Goal: Use online tool/utility

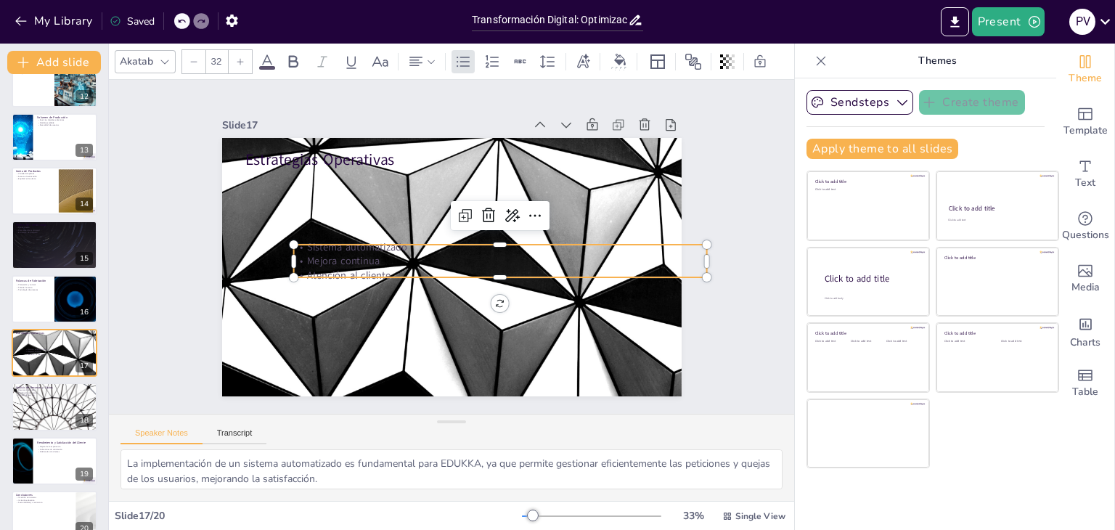
scroll to position [641, 0]
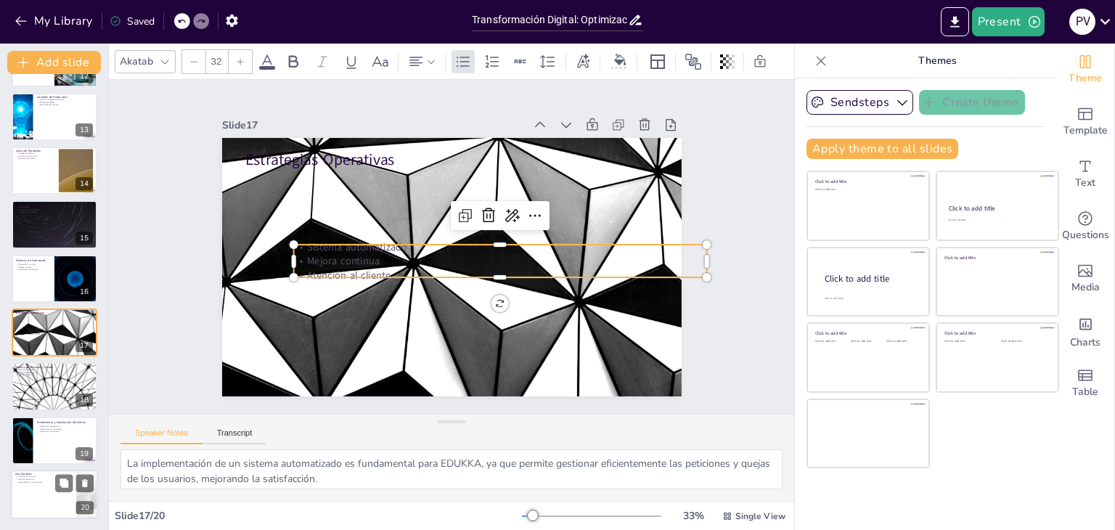
click at [62, 498] on div at bounding box center [54, 494] width 87 height 49
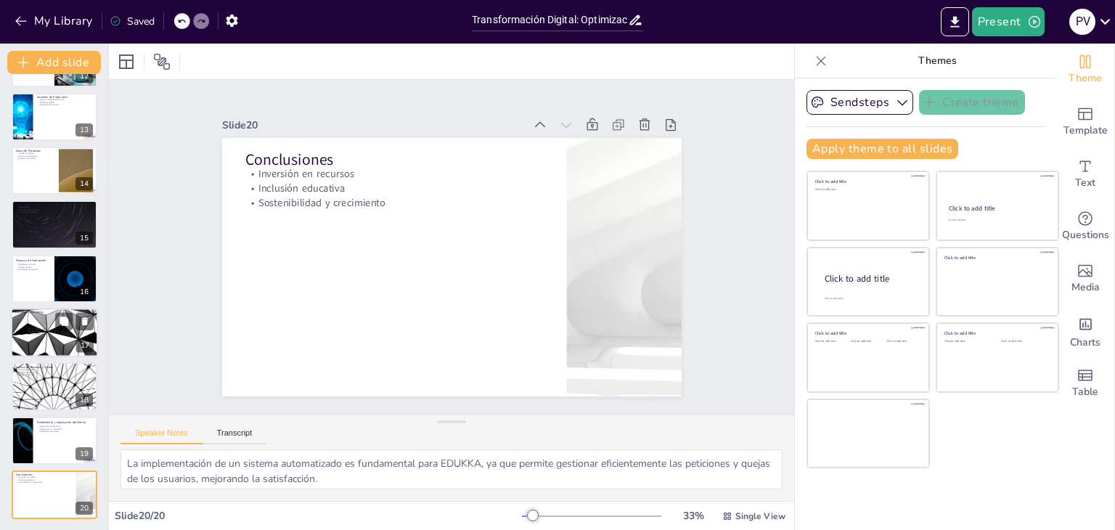
click at [24, 335] on div at bounding box center [54, 332] width 87 height 49
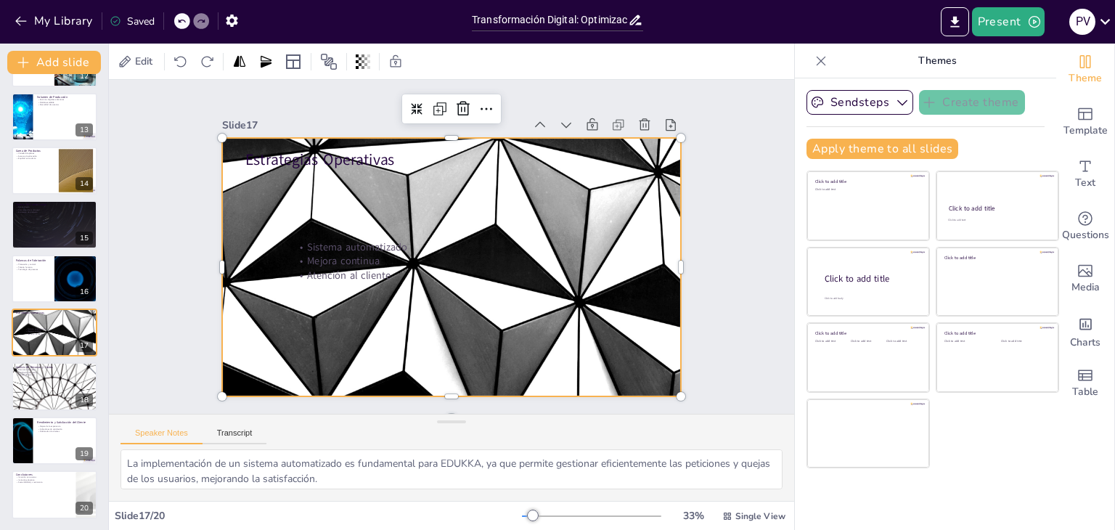
click at [305, 313] on div at bounding box center [452, 267] width 460 height 258
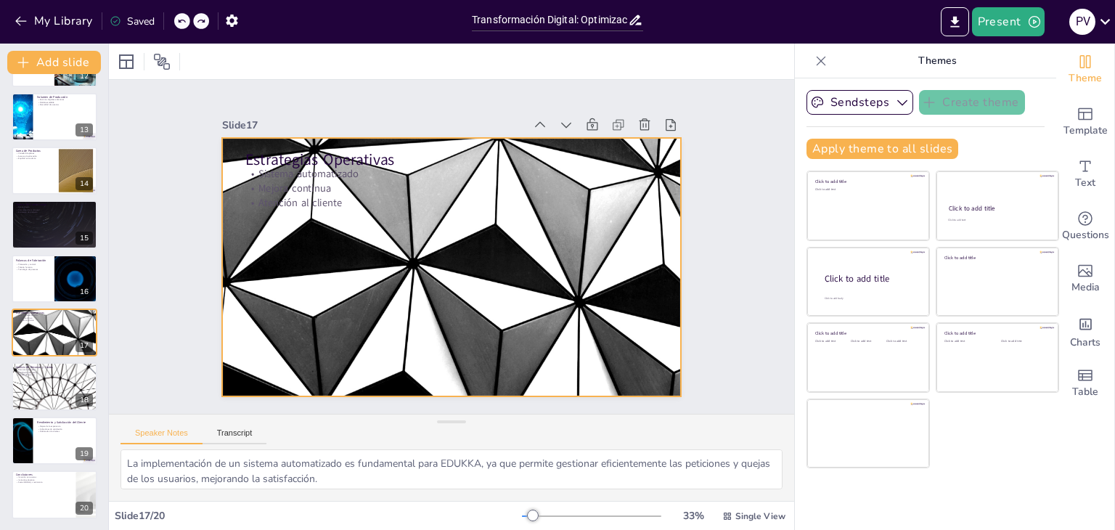
click at [324, 302] on div at bounding box center [452, 267] width 460 height 258
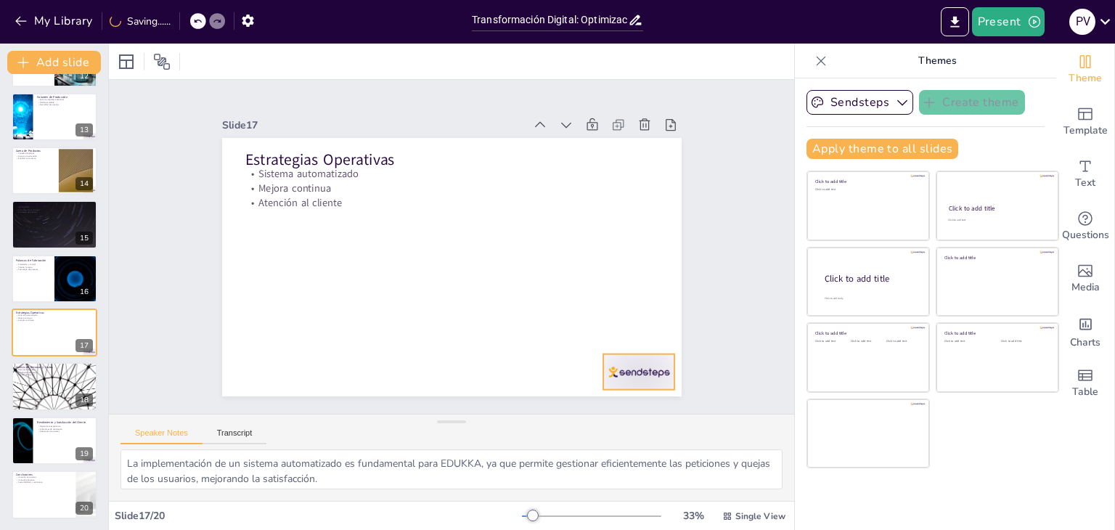
click at [614, 362] on div at bounding box center [639, 372] width 72 height 36
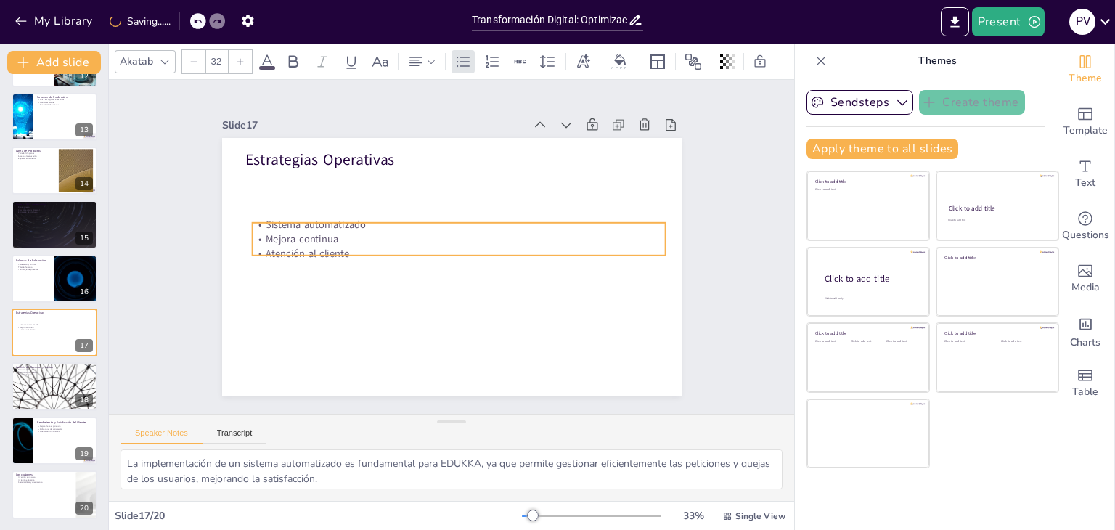
drag, startPoint x: 314, startPoint y: 194, endPoint x: 321, endPoint y: 245, distance: 51.3
click at [321, 246] on p "Atención al cliente" at bounding box center [459, 253] width 414 height 15
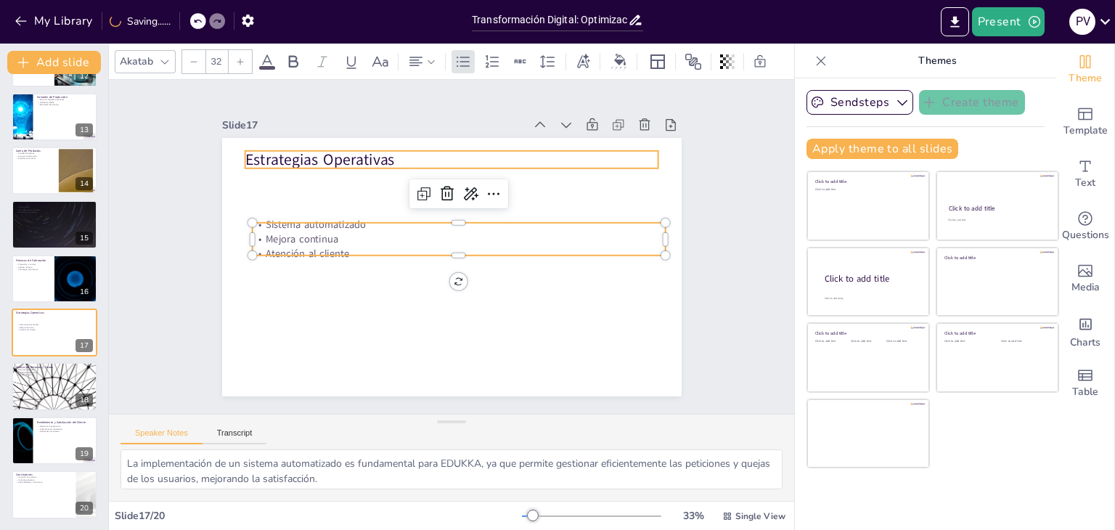
type input "48"
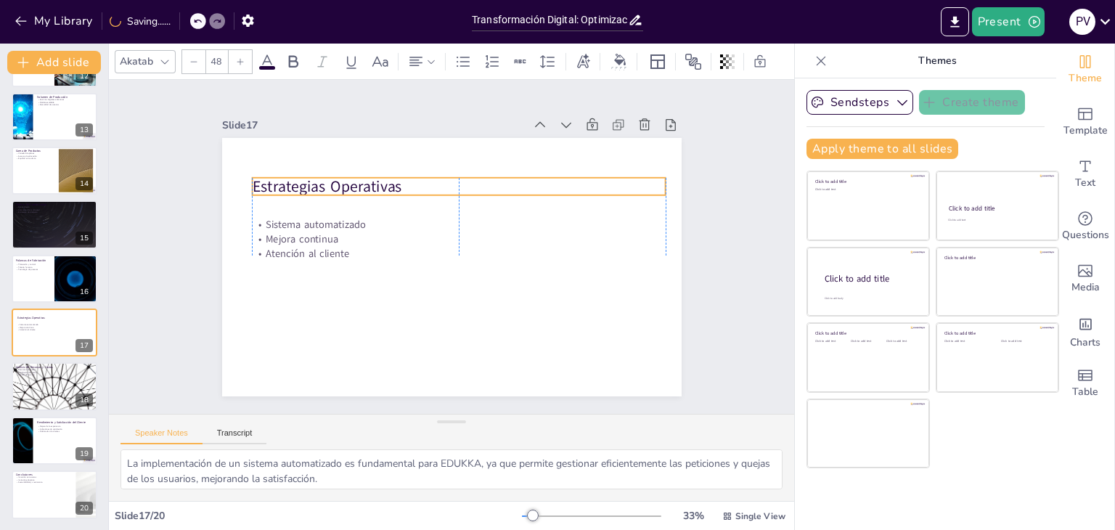
drag, startPoint x: 294, startPoint y: 160, endPoint x: 303, endPoint y: 187, distance: 28.2
click at [303, 187] on p "Estrategias Operativas" at bounding box center [459, 187] width 414 height 22
click at [868, 97] on button "Sendsteps" at bounding box center [860, 102] width 107 height 25
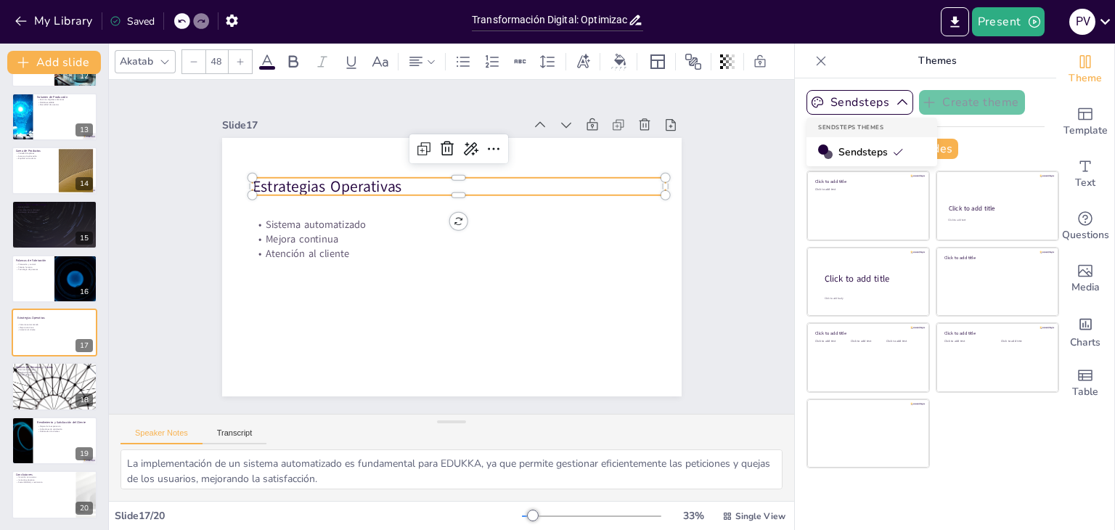
click at [868, 152] on span "Sendsteps" at bounding box center [871, 152] width 65 height 14
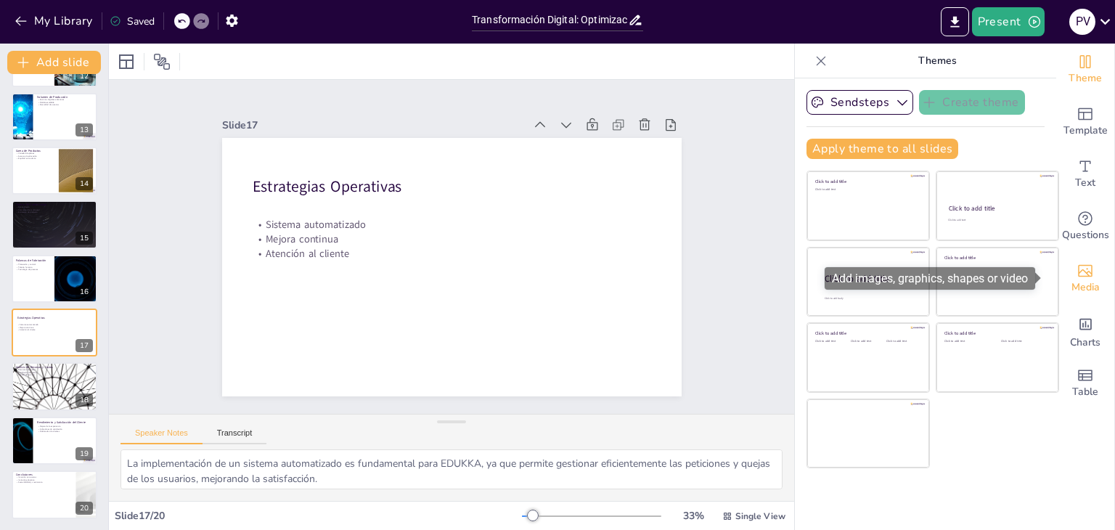
click at [1072, 284] on span "Media" at bounding box center [1086, 288] width 28 height 16
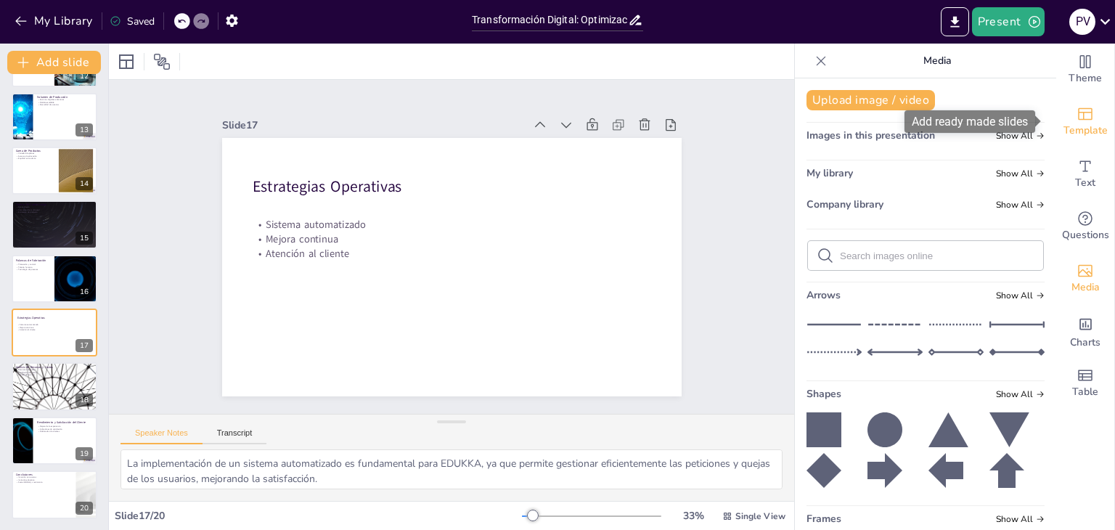
click at [1077, 120] on icon "Add ready made slides" at bounding box center [1085, 113] width 17 height 17
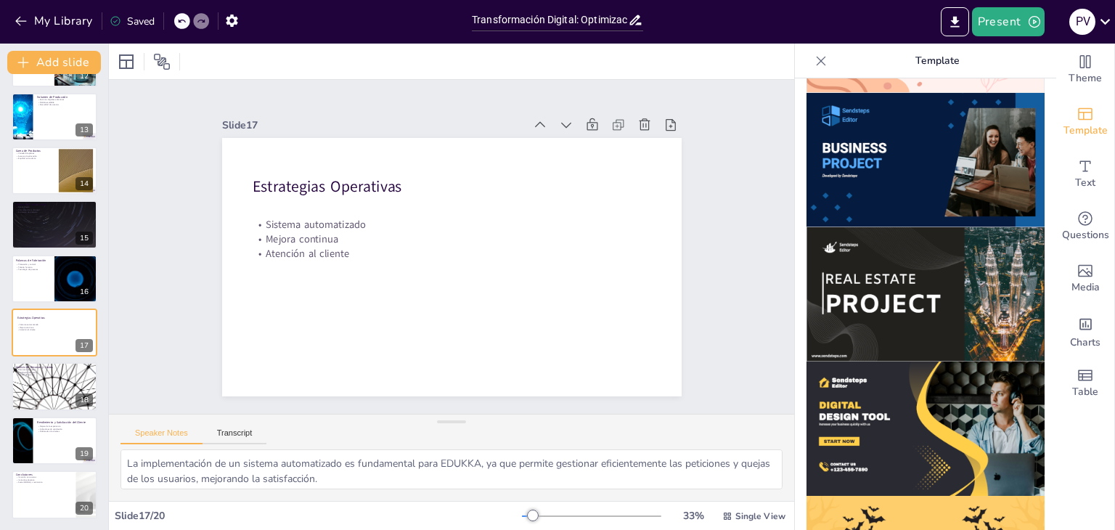
scroll to position [1173, 0]
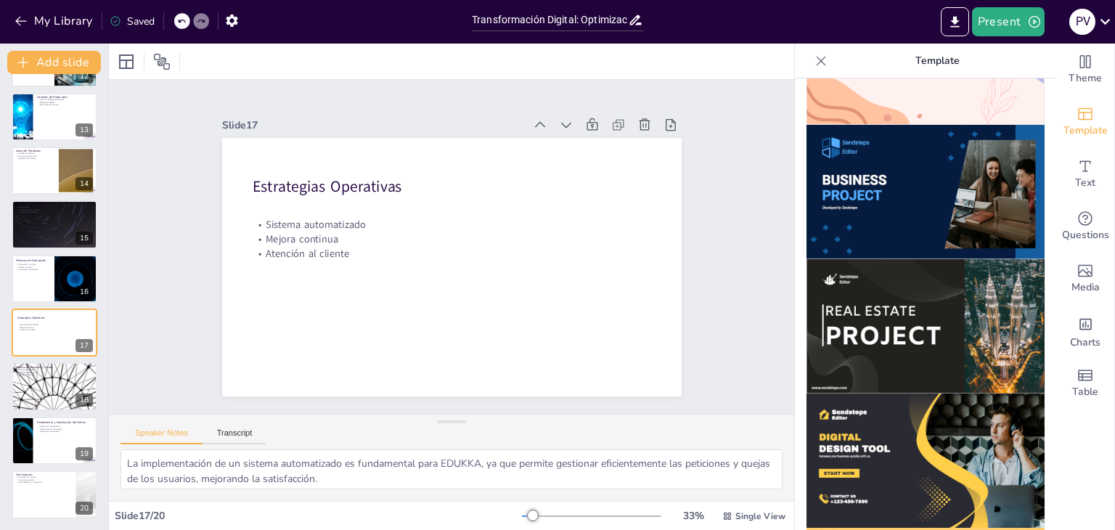
click at [935, 261] on img at bounding box center [926, 326] width 238 height 134
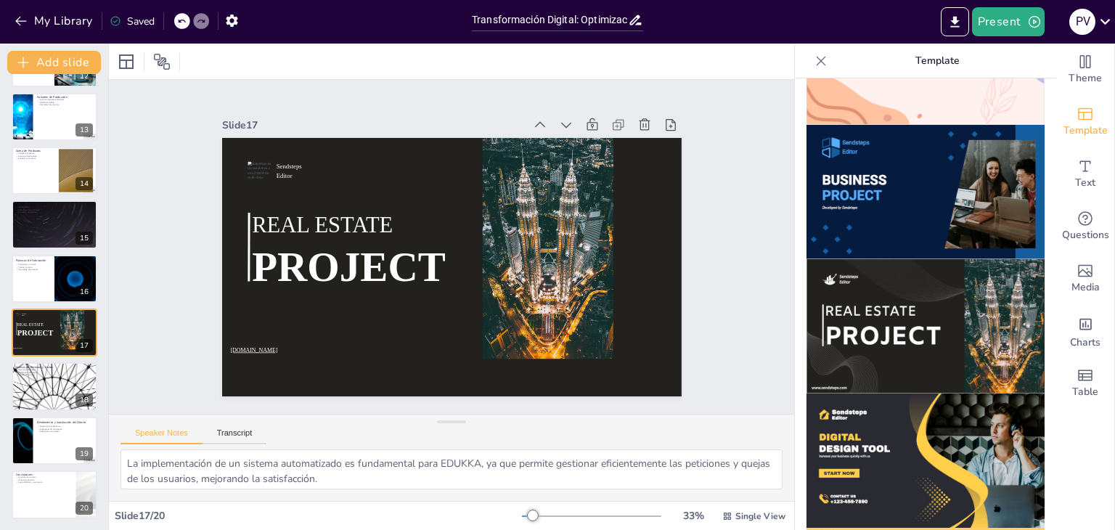
click at [151, 260] on div "Slide 1 Transformación Digital: Optimización de Procesos en EDUKKA a través de …" at bounding box center [451, 247] width 685 height 334
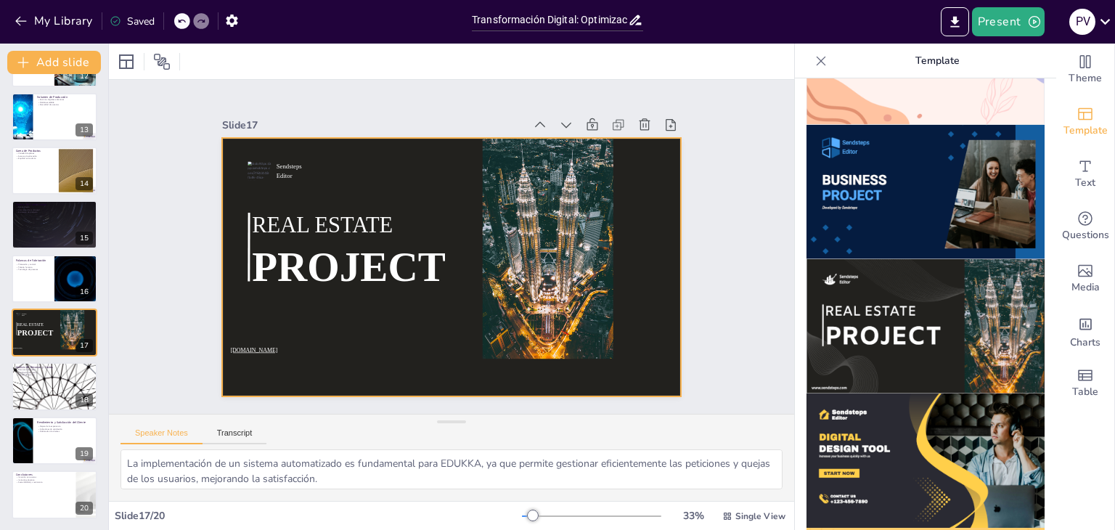
click at [405, 338] on div at bounding box center [452, 267] width 460 height 258
click at [178, 19] on icon at bounding box center [181, 21] width 9 height 9
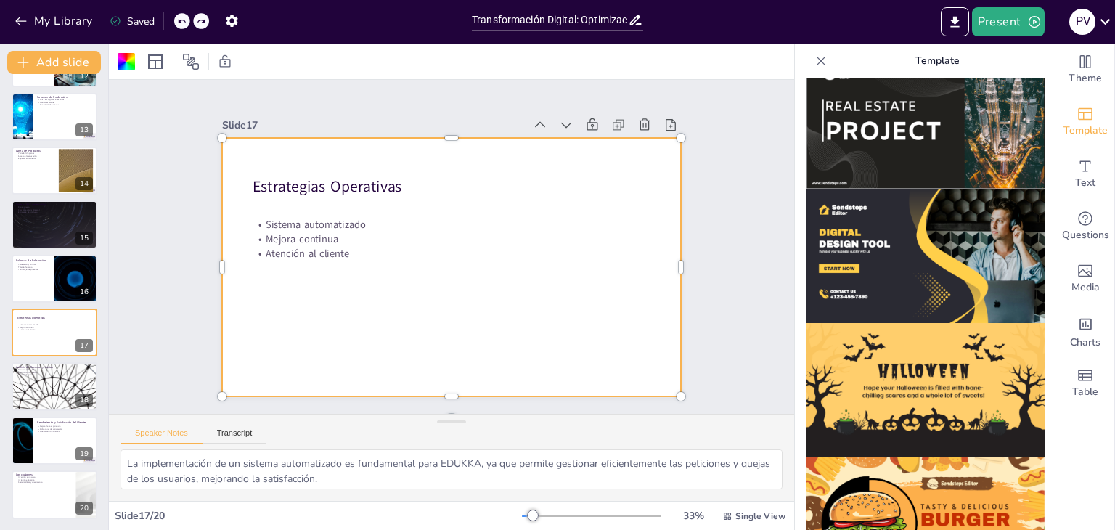
scroll to position [1390, 0]
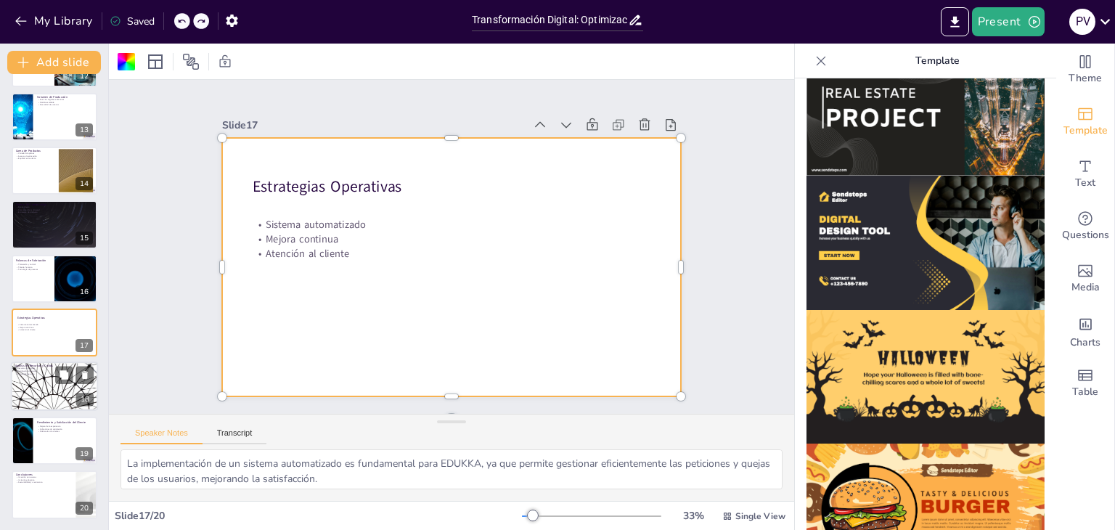
click at [63, 406] on div at bounding box center [54, 386] width 87 height 49
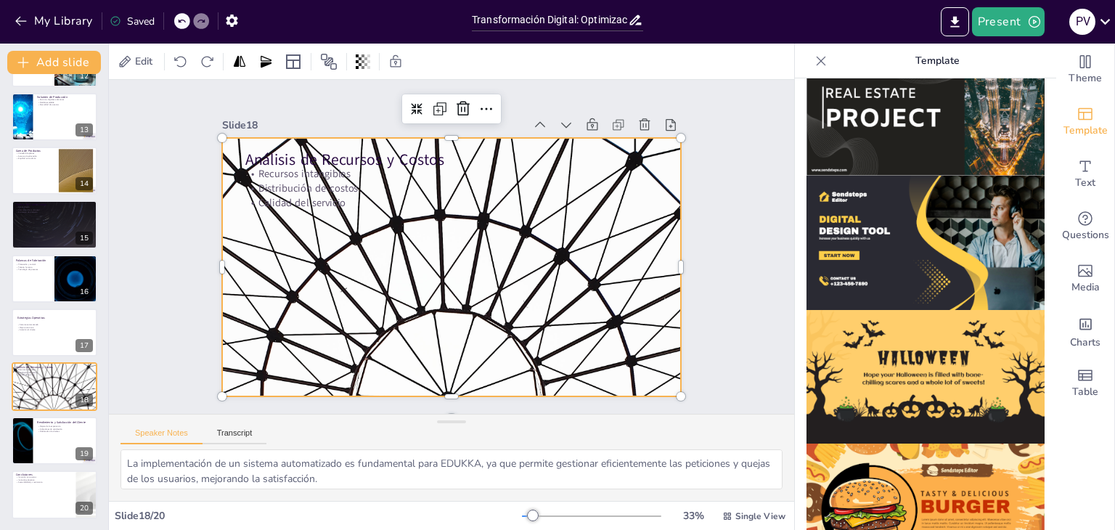
click at [359, 296] on div at bounding box center [452, 267] width 460 height 258
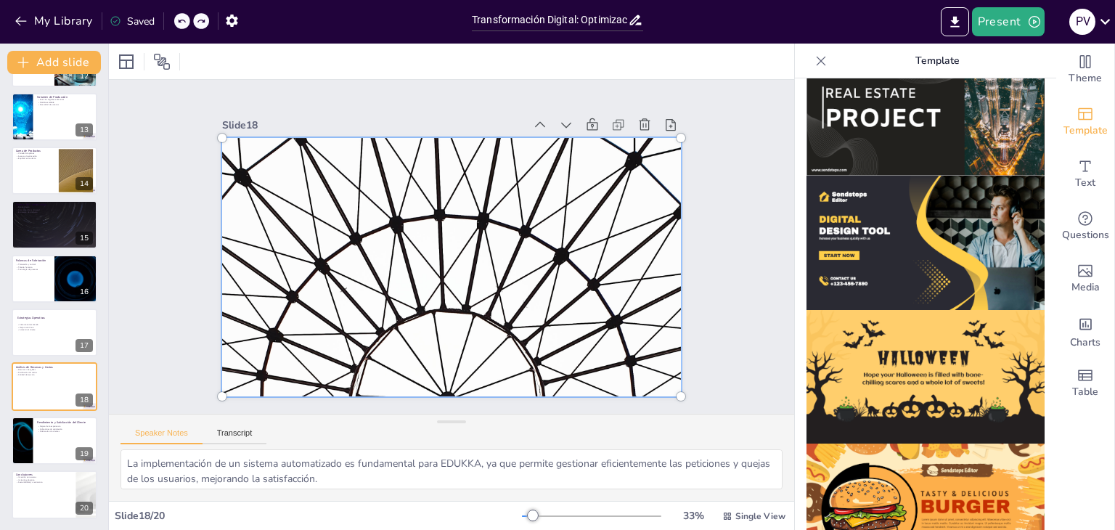
click at [720, 204] on div "Slide 1 Transformación Digital: Optimización de Procesos en EDUKKA a través de …" at bounding box center [451, 247] width 685 height 334
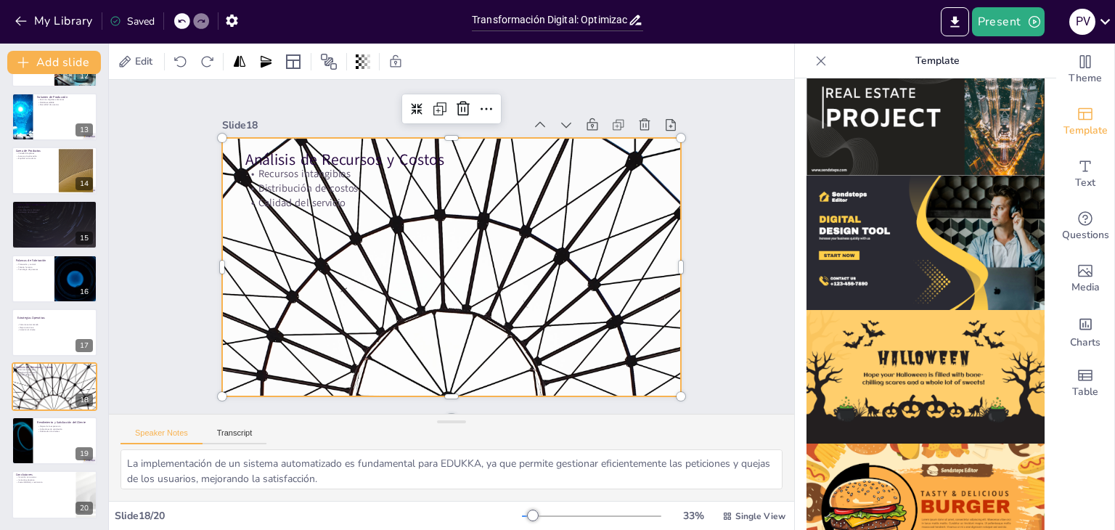
click at [637, 230] on div at bounding box center [452, 267] width 460 height 258
